Goal: Task Accomplishment & Management: Manage account settings

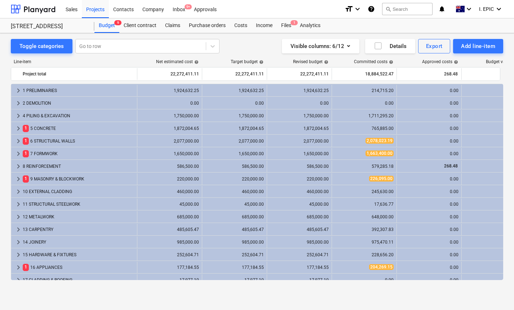
click at [258, 49] on div "Visible columns : 6/12 Details Export Add line-item" at bounding box center [377, 46] width 251 height 14
click at [286, 24] on div "Files 1" at bounding box center [286, 25] width 19 height 14
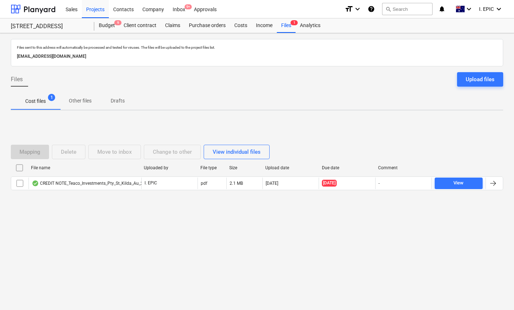
click at [122, 223] on div "Mapping Delete Move to inbox Change to other View individual files File name Up…" at bounding box center [257, 170] width 493 height 108
click at [127, 229] on div "Files sent to this address will automatically be processed and tested for virus…" at bounding box center [257, 171] width 514 height 277
click at [126, 229] on div "Files sent to this address will automatically be processed and tested for virus…" at bounding box center [257, 171] width 514 height 277
click at [254, 255] on div "Files sent to this address will automatically be processed and tested for virus…" at bounding box center [257, 171] width 514 height 277
click at [131, 238] on div "Files sent to this address will automatically be processed and tested for virus…" at bounding box center [257, 171] width 514 height 277
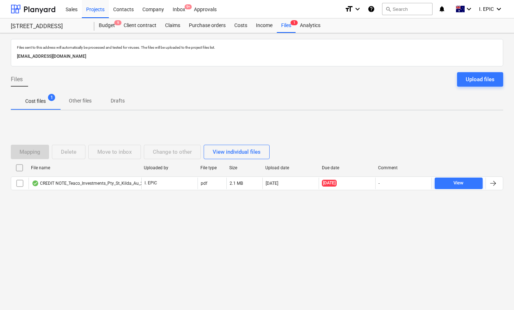
click at [175, 227] on div "Files sent to this address will automatically be processed and tested for virus…" at bounding box center [257, 171] width 514 height 277
drag, startPoint x: 182, startPoint y: 230, endPoint x: 187, endPoint y: 228, distance: 5.3
click at [183, 230] on div "Files sent to this address will automatically be processed and tested for virus…" at bounding box center [257, 171] width 514 height 277
click at [239, 102] on div "Cost files 1 Other files Drafts" at bounding box center [257, 100] width 493 height 17
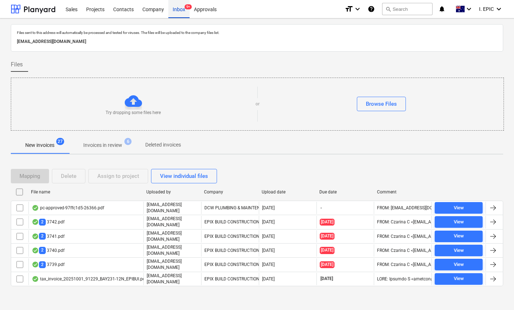
click at [181, 9] on div "Inbox 9+" at bounding box center [178, 9] width 21 height 18
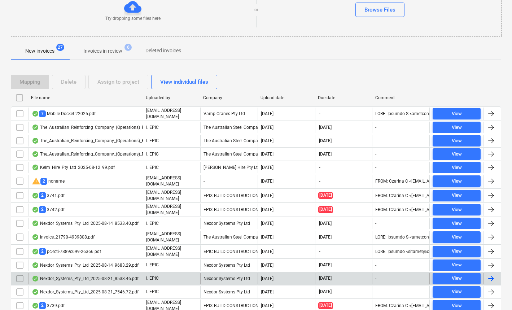
scroll to position [89, 0]
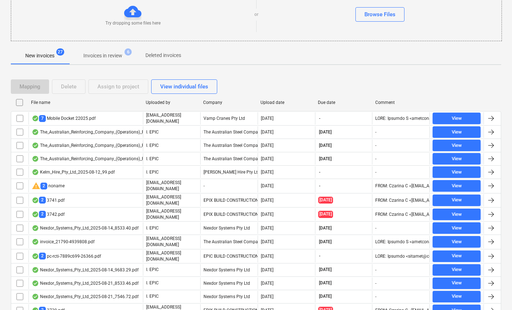
click at [116, 53] on p "Invoices in review" at bounding box center [102, 56] width 39 height 8
